Goal: Information Seeking & Learning: Learn about a topic

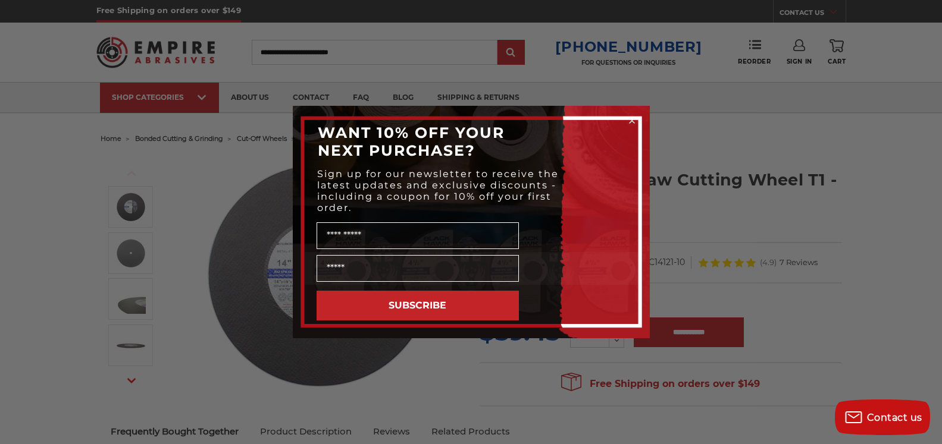
click at [60, 203] on div "Close dialog WANT 10% OFF YOUR NEXT PURCHASE? Sign up for our newsletter to rec…" at bounding box center [471, 222] width 942 height 444
click at [631, 118] on circle "Close dialog" at bounding box center [631, 120] width 11 height 11
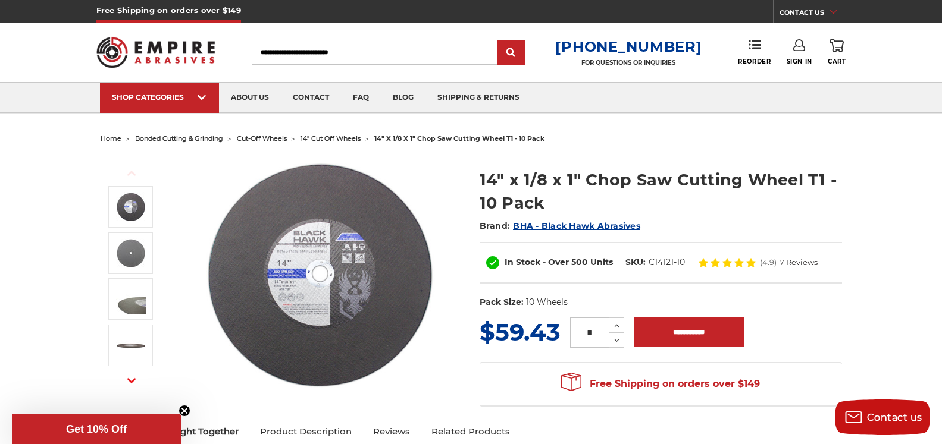
drag, startPoint x: 732, startPoint y: 194, endPoint x: 747, endPoint y: 177, distance: 21.9
click at [735, 194] on h1 "14" x 1/8 x 1" Chop Saw Cutting Wheel T1 - 10 Pack" at bounding box center [661, 191] width 362 height 46
drag, startPoint x: 747, startPoint y: 177, endPoint x: 753, endPoint y: 161, distance: 17.7
click at [750, 166] on section "14" x 1/8 x 1" Chop Saw Cutting Wheel T1 - 10 Pack Brand: BHA - Black Hawk Abra…" at bounding box center [660, 235] width 379 height 159
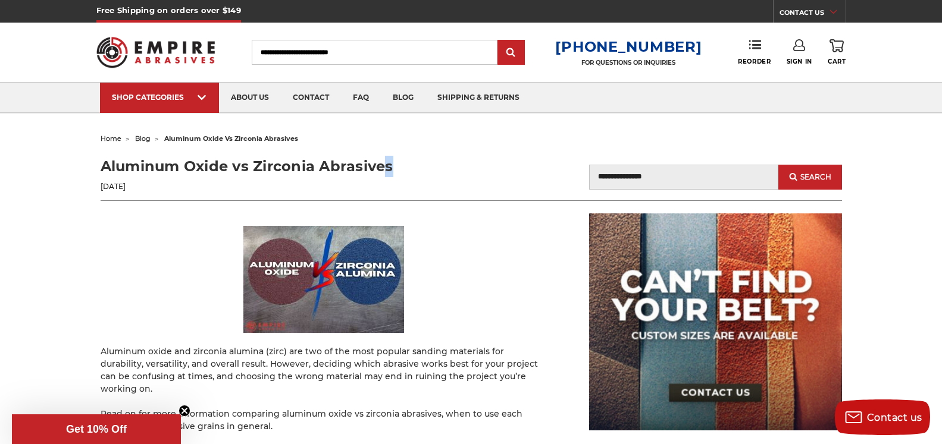
click at [292, 160] on h1 "Aluminum Oxide vs Zirconia Abrasives" at bounding box center [286, 166] width 371 height 21
drag, startPoint x: 259, startPoint y: 165, endPoint x: 250, endPoint y: 168, distance: 10.0
click at [255, 166] on h1 "Aluminum Oxide vs Zirconia Abrasives" at bounding box center [286, 166] width 371 height 21
drag, startPoint x: 257, startPoint y: 167, endPoint x: 313, endPoint y: 173, distance: 56.2
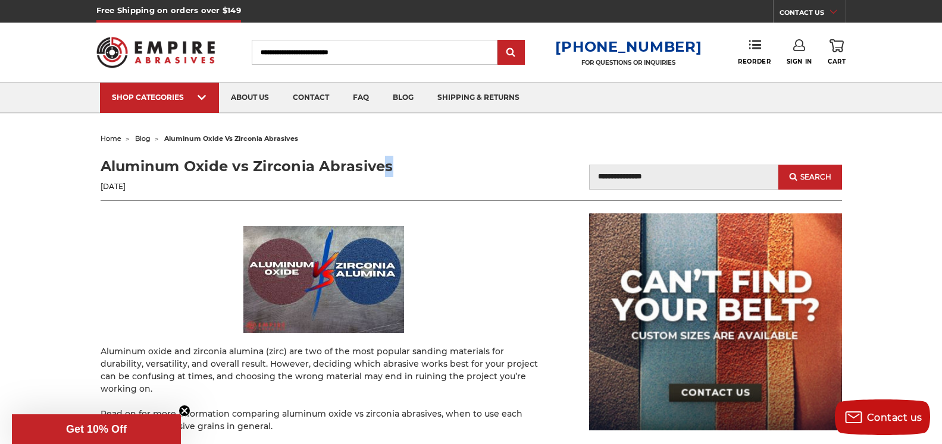
click at [313, 173] on h1 "Aluminum Oxide vs Zirconia Abrasives" at bounding box center [286, 166] width 371 height 21
copy h1 "Zirconia"
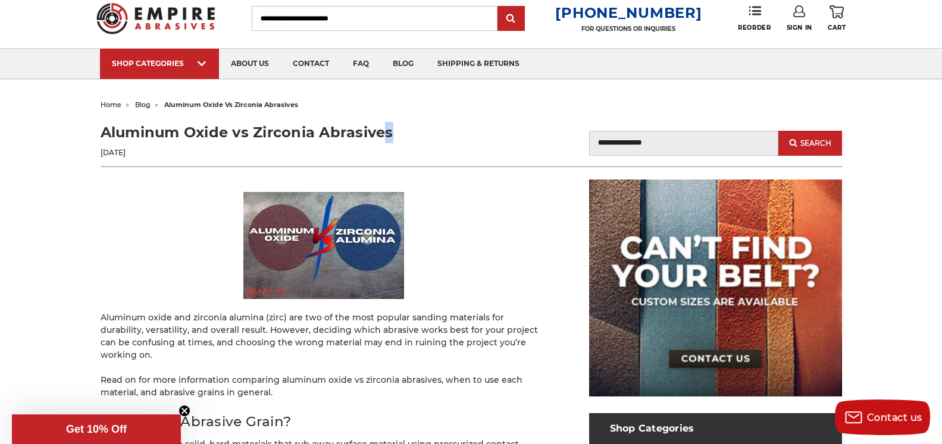
scroll to position [71, 0]
